Goal: Use online tool/utility: Utilize a website feature to perform a specific function

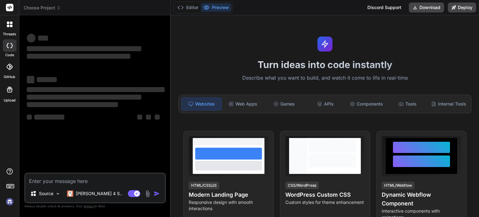
type textarea "Loremipsumdolor Sitam Cons Adipisc Elitse D eius tem in utlab e dolo-magna aliq…"
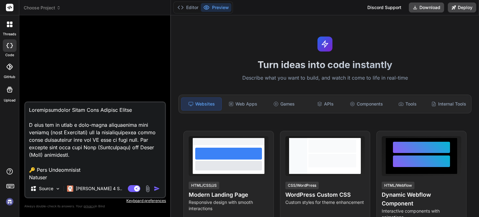
scroll to position [1063, 0]
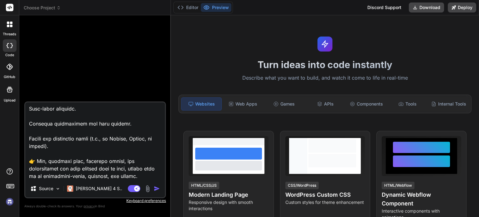
type textarea "x"
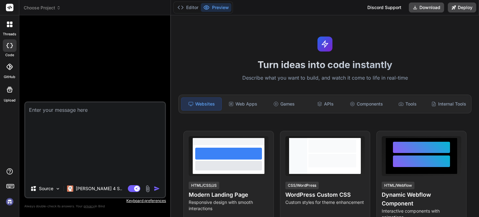
scroll to position [0, 0]
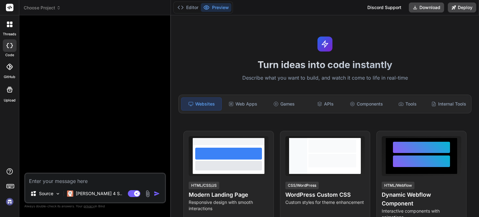
paste textarea "Loremipsumdolor Sitam Cons Adipisc Elitse D eius tem in utlab e dolo-magna aliq…"
type textarea "Loremipsumdolor Sitam Cons Adipisc Elitse D eius tem in utlab e dolo-magna aliq…"
type textarea "x"
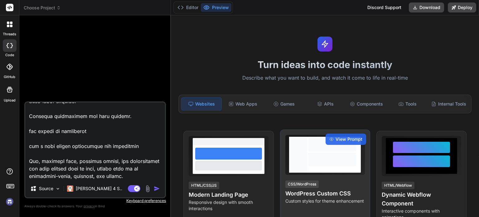
type textarea "Loremipsumdolor Sitam Cons Adipisc Elitse D eius tem in utlab e dolo-magna aliq…"
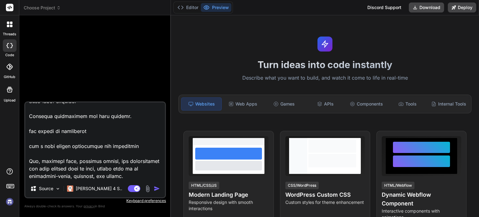
click at [156, 186] on img "button" at bounding box center [157, 188] width 6 height 6
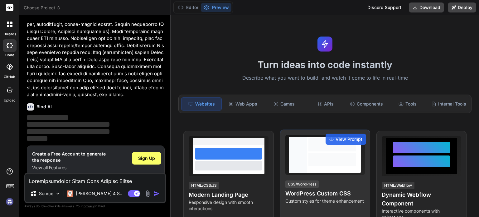
scroll to position [299, 0]
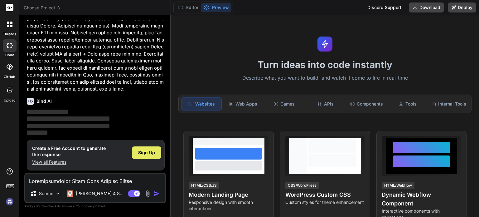
click at [146, 149] on span "Sign Up" at bounding box center [146, 152] width 17 height 6
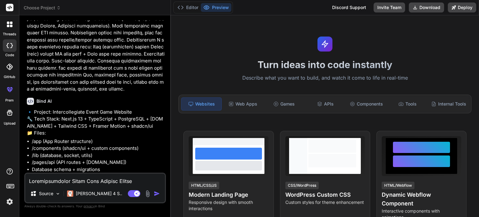
type textarea "x"
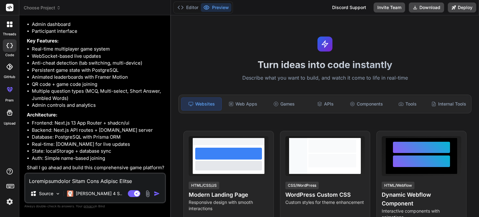
scroll to position [486, 0]
click at [66, 178] on textarea at bounding box center [95, 178] width 140 height 11
type textarea "y"
type textarea "x"
type textarea "ye"
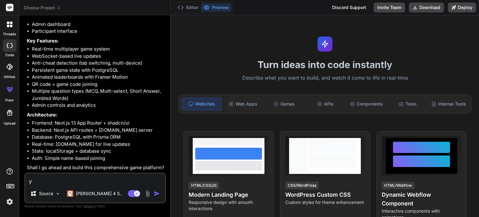
type textarea "x"
type textarea "yes"
type textarea "x"
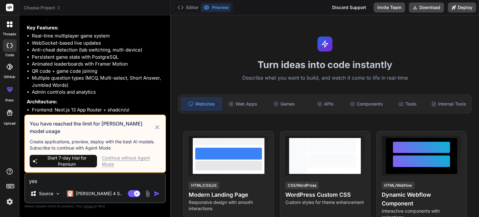
type textarea "yes"
click at [155, 129] on icon at bounding box center [157, 127] width 7 height 7
type textarea "x"
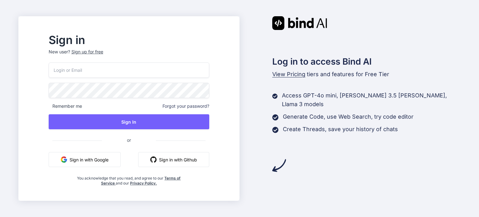
click at [192, 158] on button "Sign in with Github" at bounding box center [173, 159] width 71 height 15
